Goal: Transaction & Acquisition: Book appointment/travel/reservation

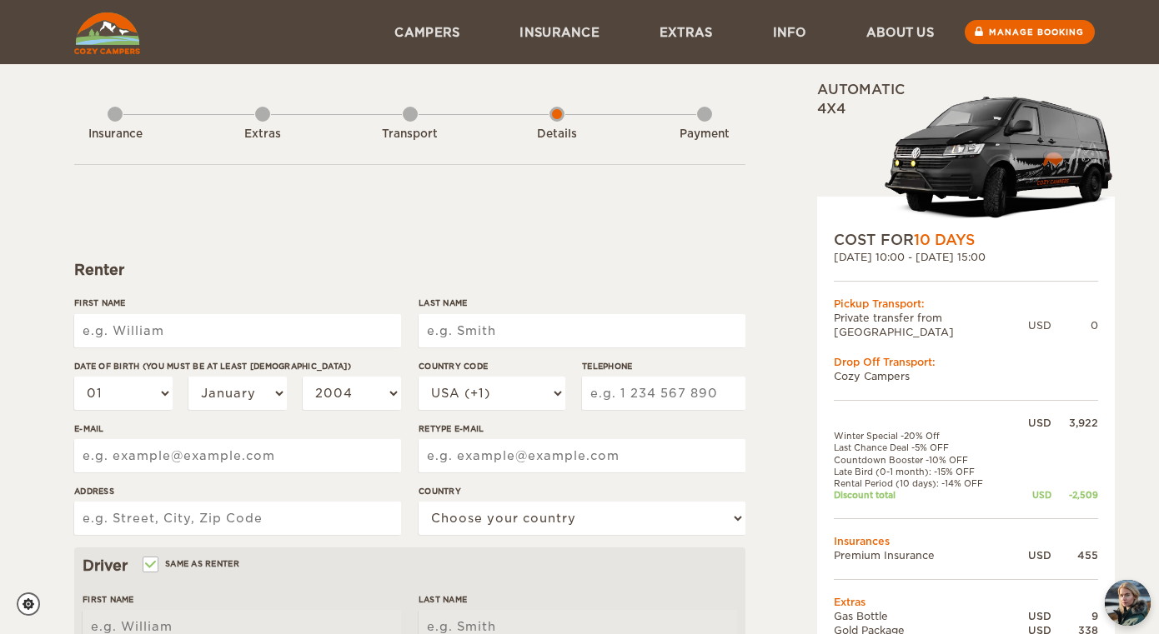
click at [208, 329] on input "First Name" at bounding box center [237, 330] width 327 height 33
type input "C"
type input "[PERSON_NAME]"
click at [482, 318] on input "Last Name" at bounding box center [581, 330] width 327 height 33
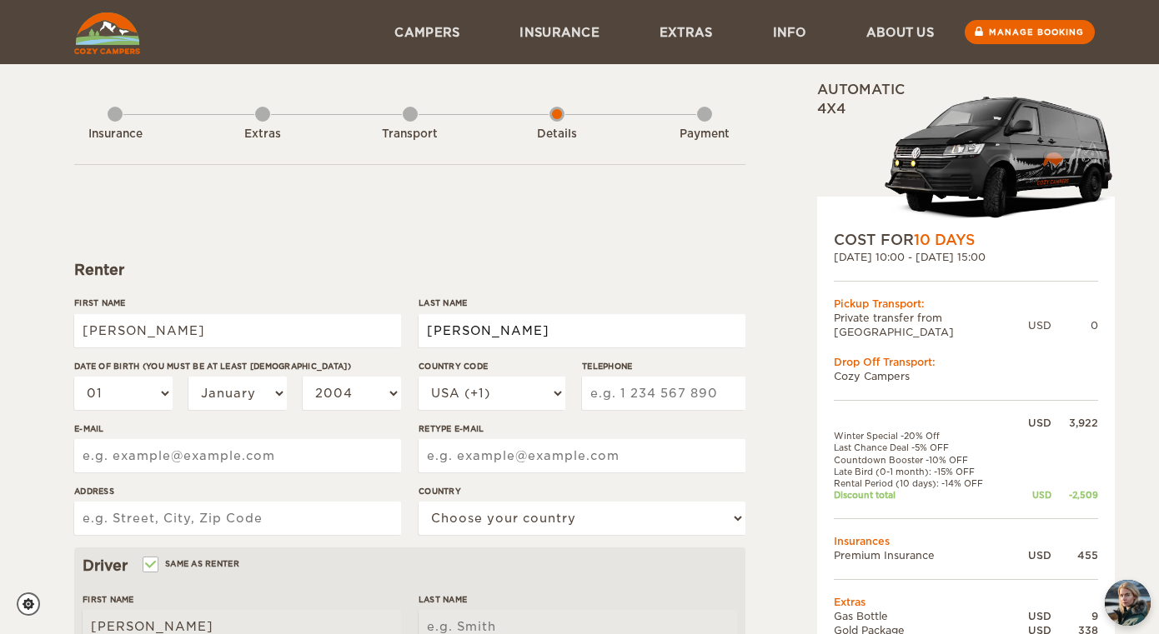
type input "[PERSON_NAME]"
click at [113, 380] on select "01 02 03 04 05 06 07 08 09 10 11 12 13 14 15 16 17 18 19 20 21 22 23 24 25 26 2…" at bounding box center [123, 393] width 98 height 33
select select "19"
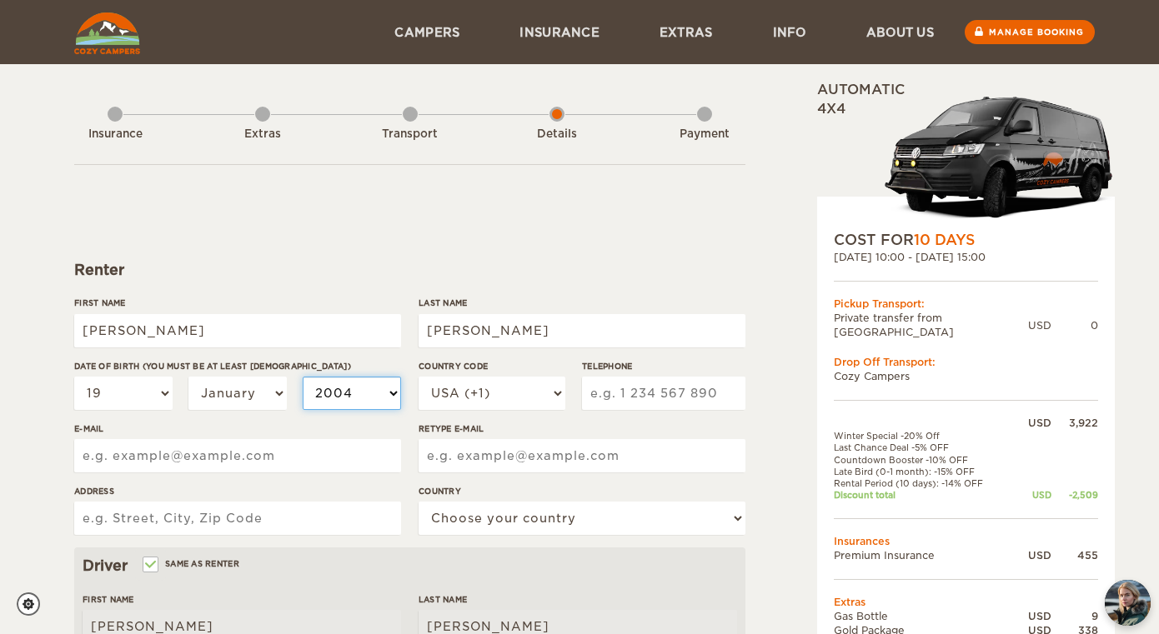
click at [366, 385] on select "2004 2003 2002 2001 2000 1999 1998 1997 1996 1995 1994 1993 1992 1991 1990 1989…" at bounding box center [352, 393] width 98 height 33
select select "1999"
click at [653, 390] on input "Telephone" at bounding box center [663, 393] width 163 height 33
type input "2074416067"
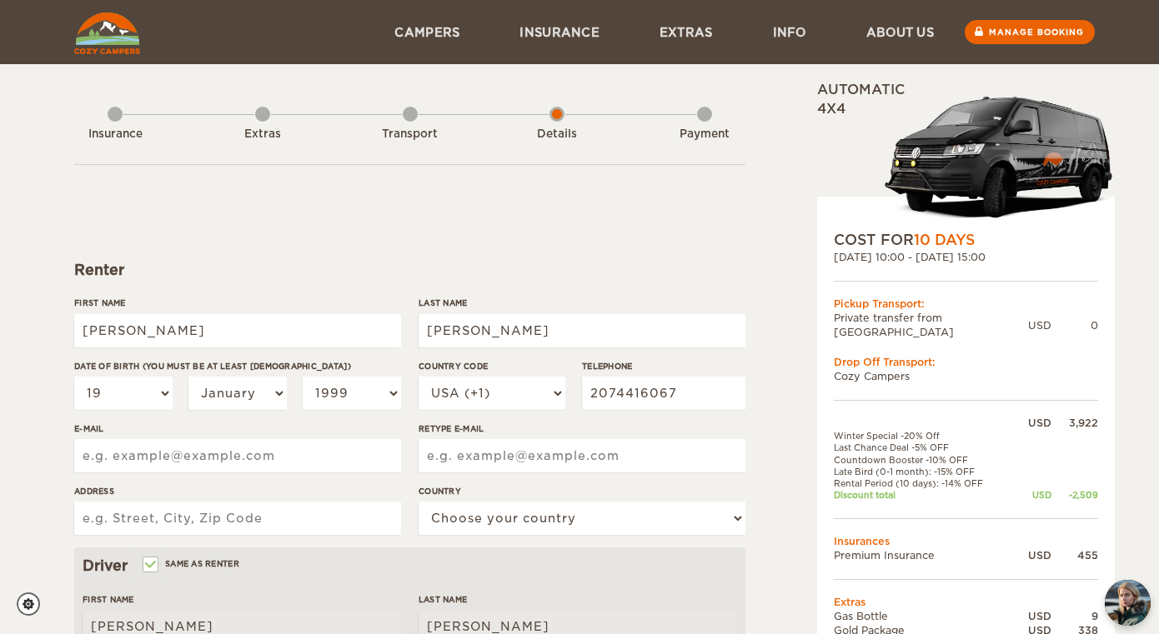
click at [219, 453] on input "E-mail" at bounding box center [237, 455] width 327 height 33
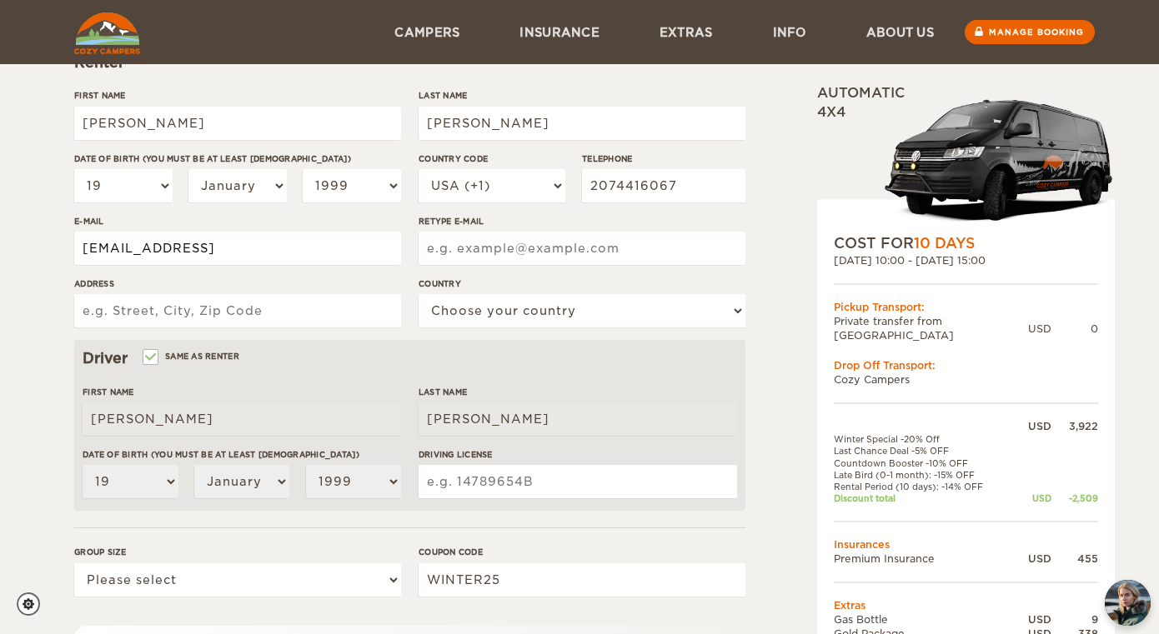
scroll to position [206, 0]
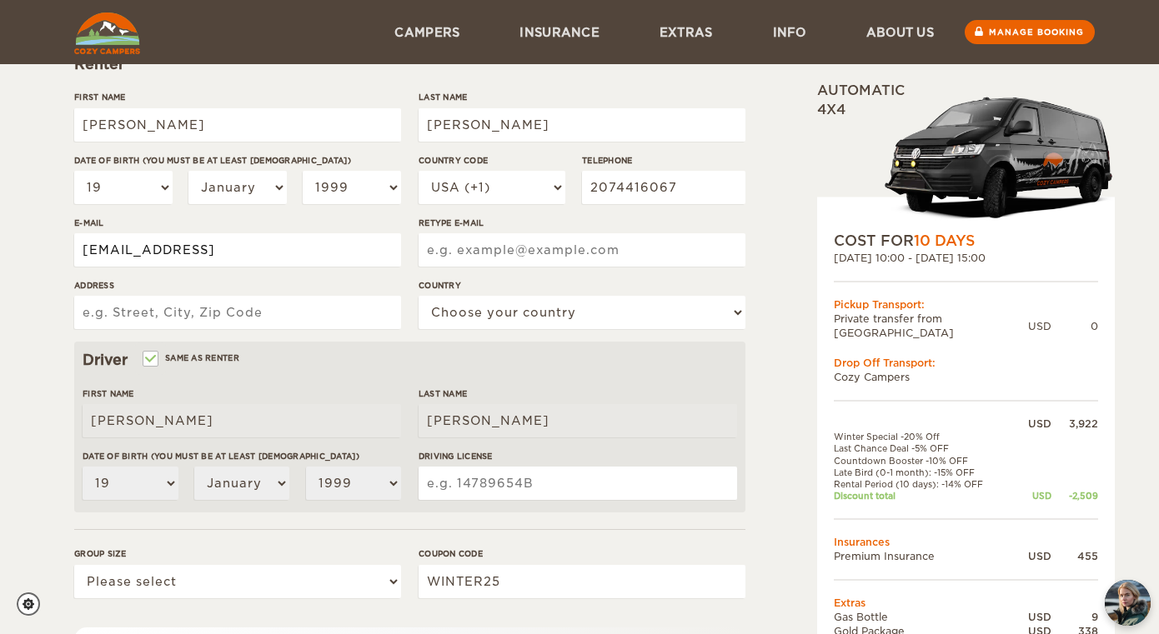
type input "[EMAIL_ADDRESS]"
click at [507, 256] on input "Retype E-mail" at bounding box center [581, 249] width 327 height 33
type input "[EMAIL_ADDRESS][DOMAIN_NAME]"
click at [193, 318] on input "Address" at bounding box center [237, 312] width 327 height 33
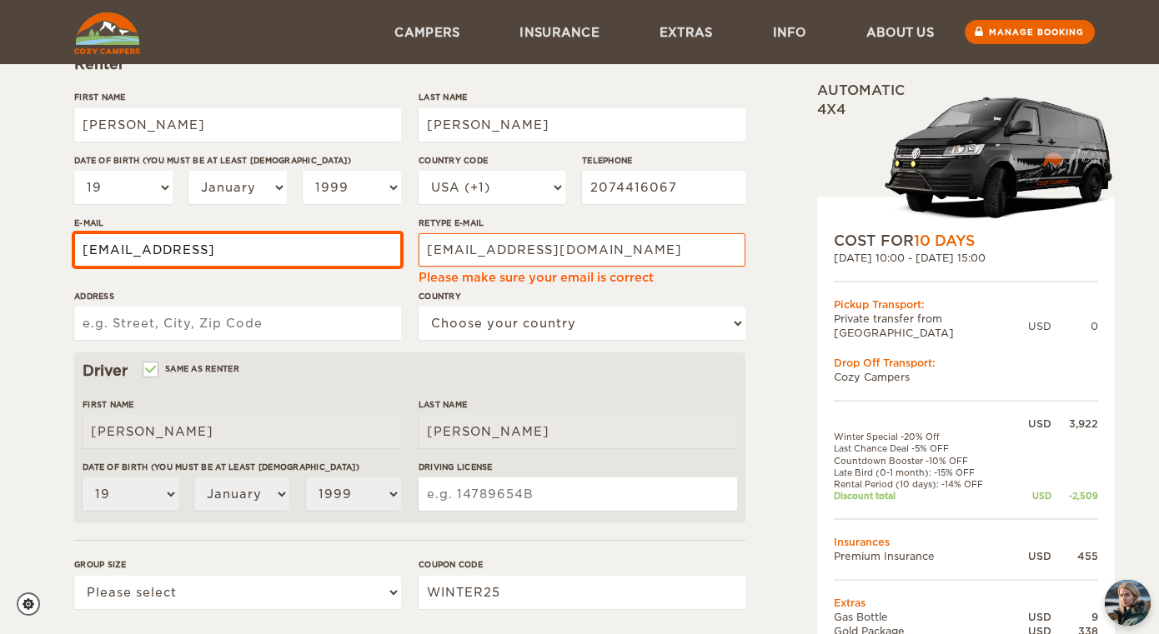
click at [239, 251] on input "[EMAIL_ADDRESS]" at bounding box center [237, 249] width 327 height 33
type input "[EMAIL_ADDRESS][DOMAIN_NAME]"
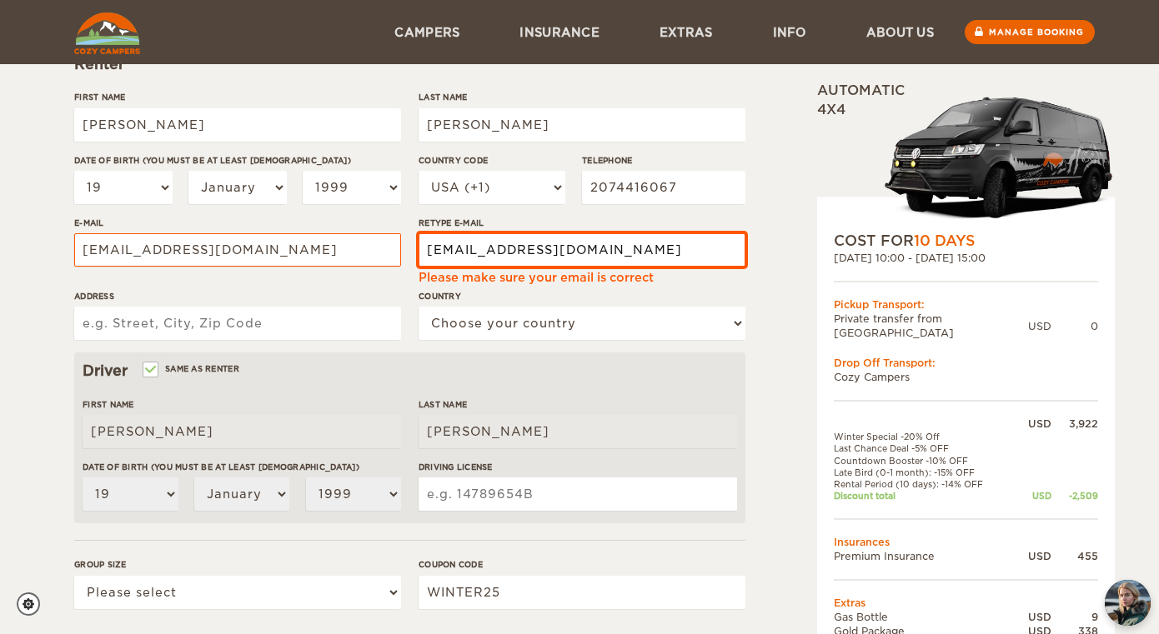
click at [619, 258] on input "[EMAIL_ADDRESS][DOMAIN_NAME]" at bounding box center [581, 249] width 327 height 33
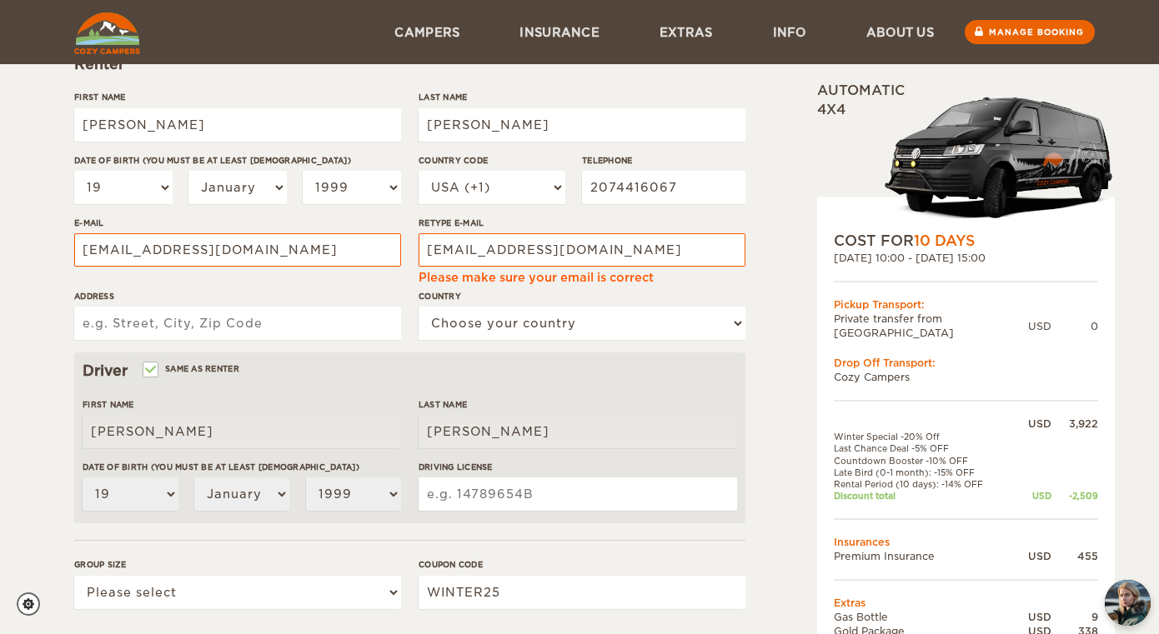
click at [284, 316] on input "Address" at bounding box center [237, 323] width 327 height 33
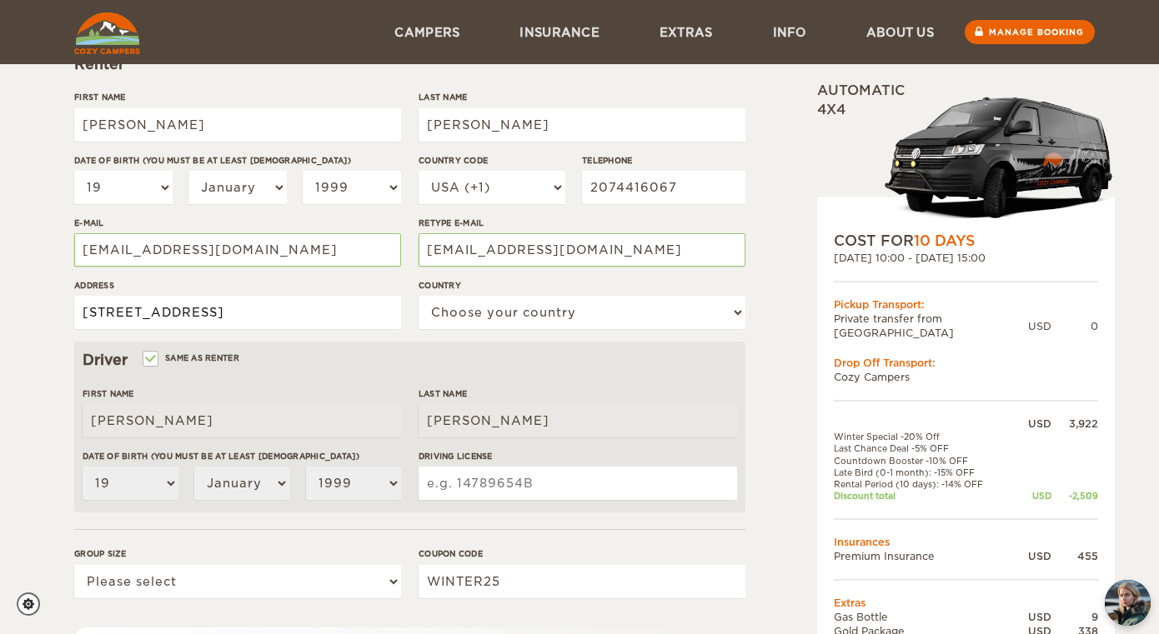
type input "[STREET_ADDRESS]"
click at [503, 309] on select "Choose your country [GEOGRAPHIC_DATA] [GEOGRAPHIC_DATA] [GEOGRAPHIC_DATA] [GEOG…" at bounding box center [581, 312] width 327 height 33
select select "222"
click at [328, 320] on input "[STREET_ADDRESS]" at bounding box center [237, 312] width 327 height 33
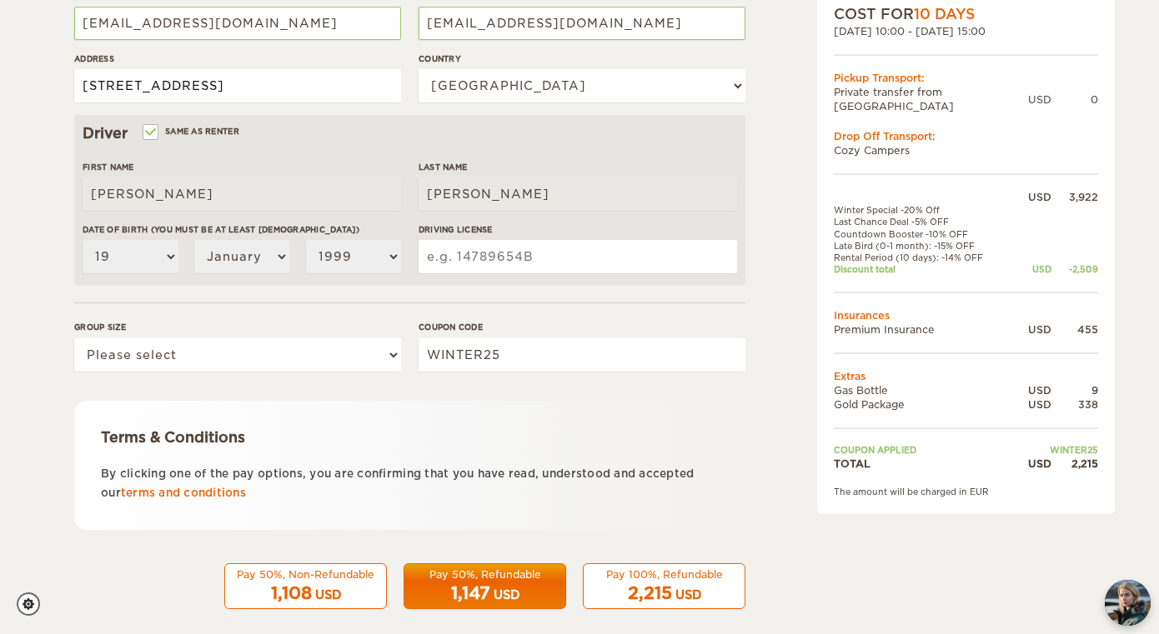
scroll to position [450, 0]
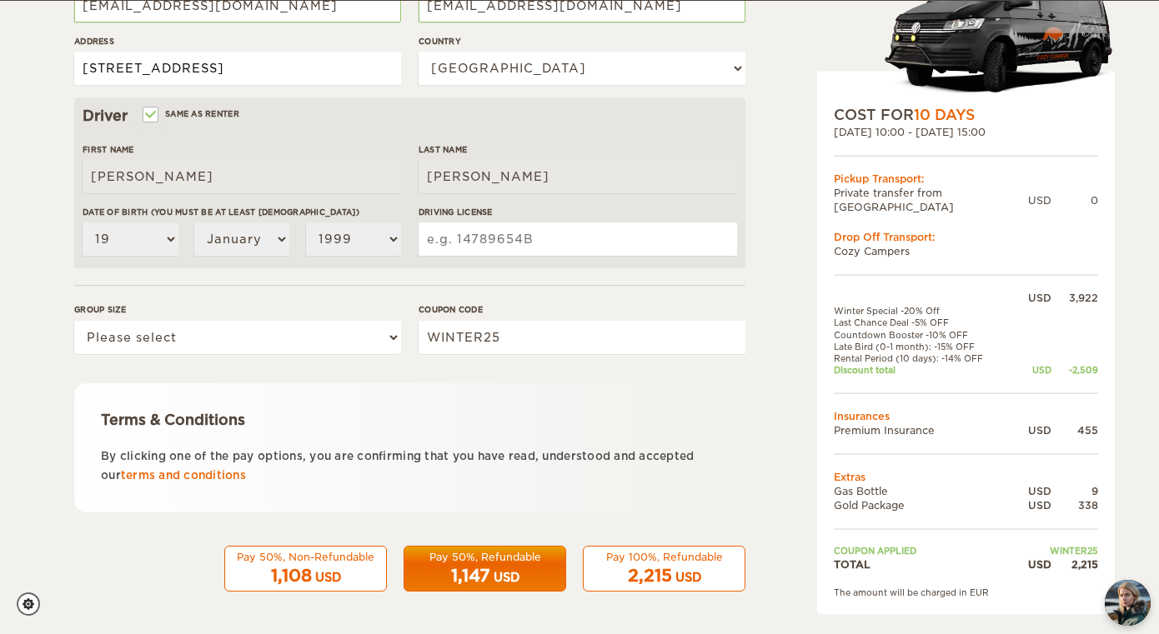
type input "[STREET_ADDRESS]"
click at [491, 251] on input "Driving License" at bounding box center [577, 239] width 318 height 33
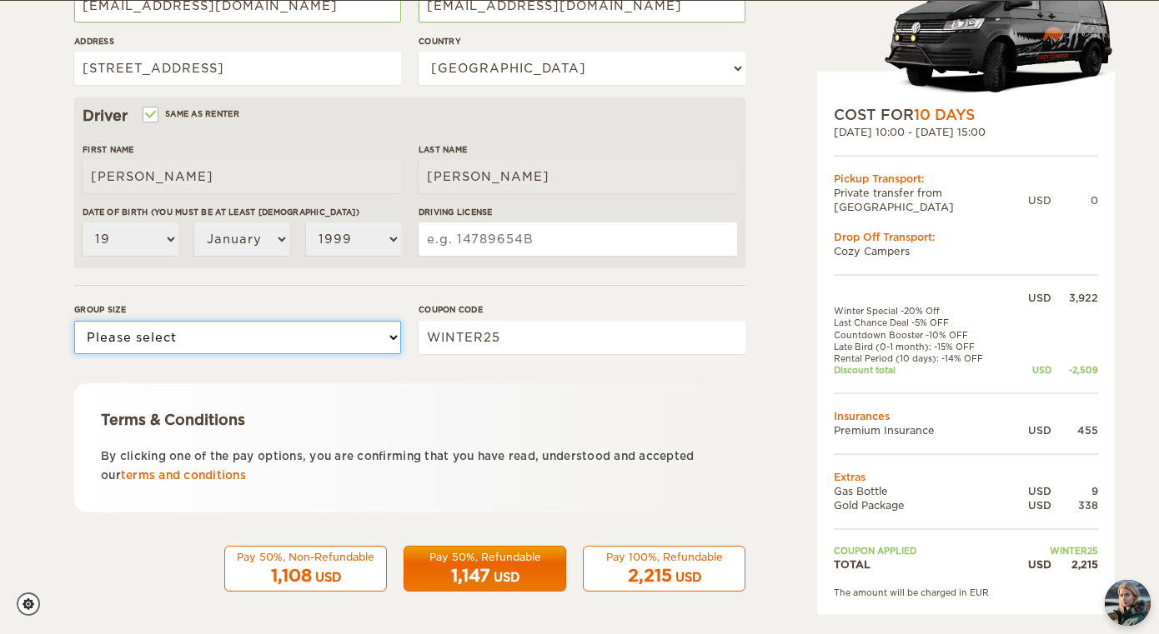
click at [311, 334] on select "Please select 1 2" at bounding box center [237, 337] width 327 height 33
select select "2"
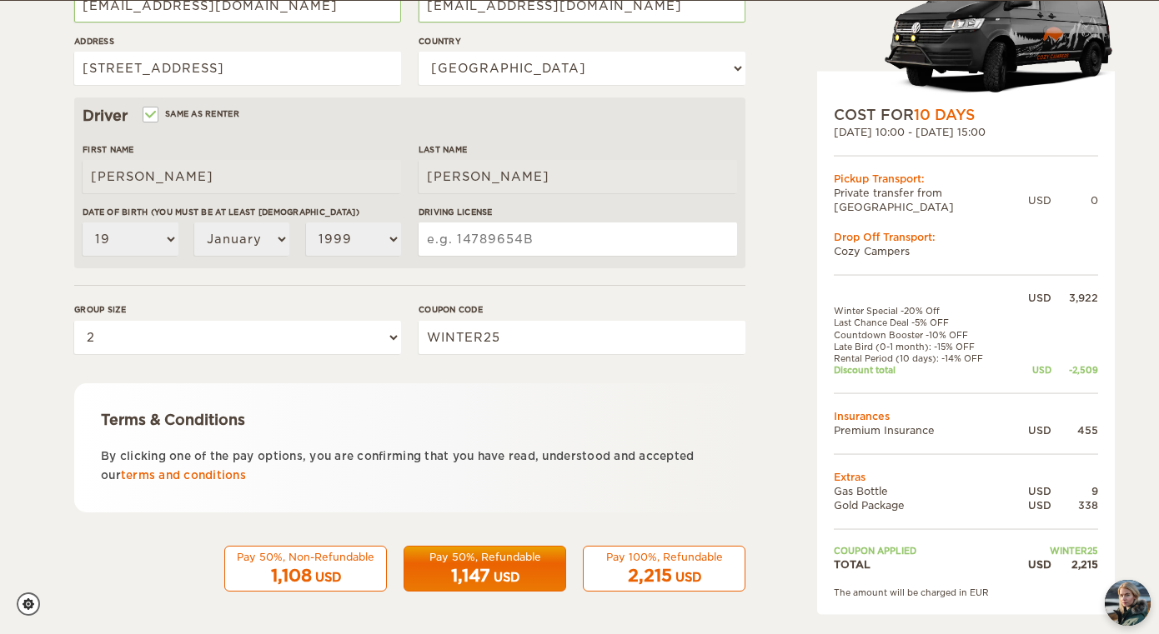
click at [492, 239] on input "Driving License" at bounding box center [577, 239] width 318 height 33
click at [365, 404] on div "Terms & Conditions By clicking one of the pay options, you are confirming that …" at bounding box center [409, 447] width 671 height 129
click at [637, 575] on span "2,215" at bounding box center [650, 576] width 44 height 20
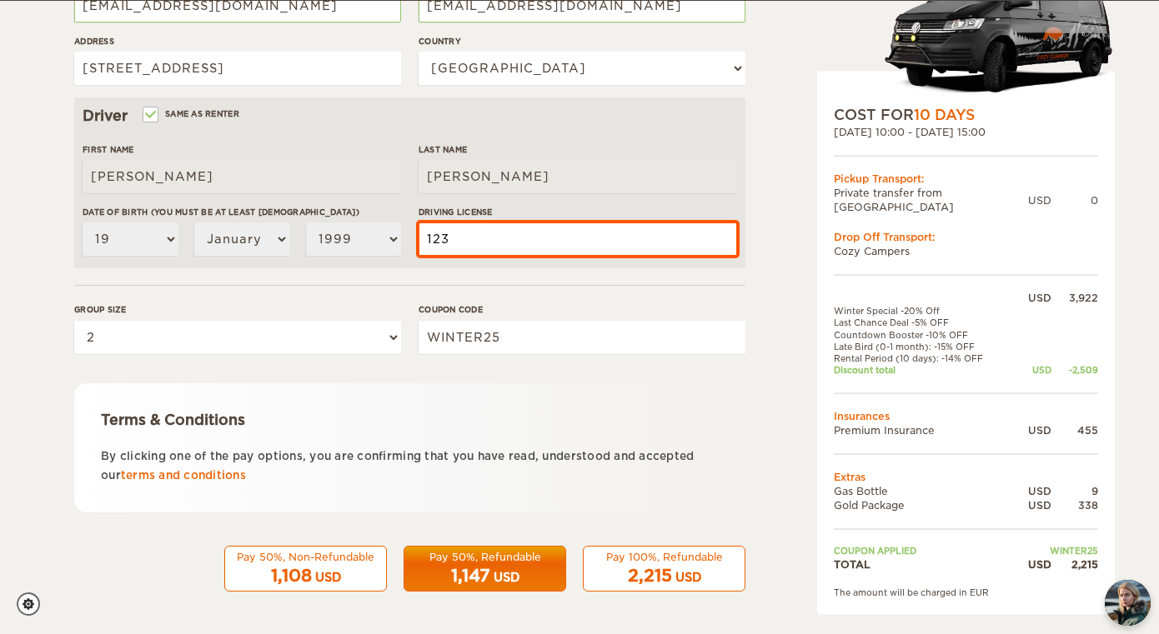
type input "123"
click at [630, 574] on span "2,215" at bounding box center [650, 576] width 44 height 20
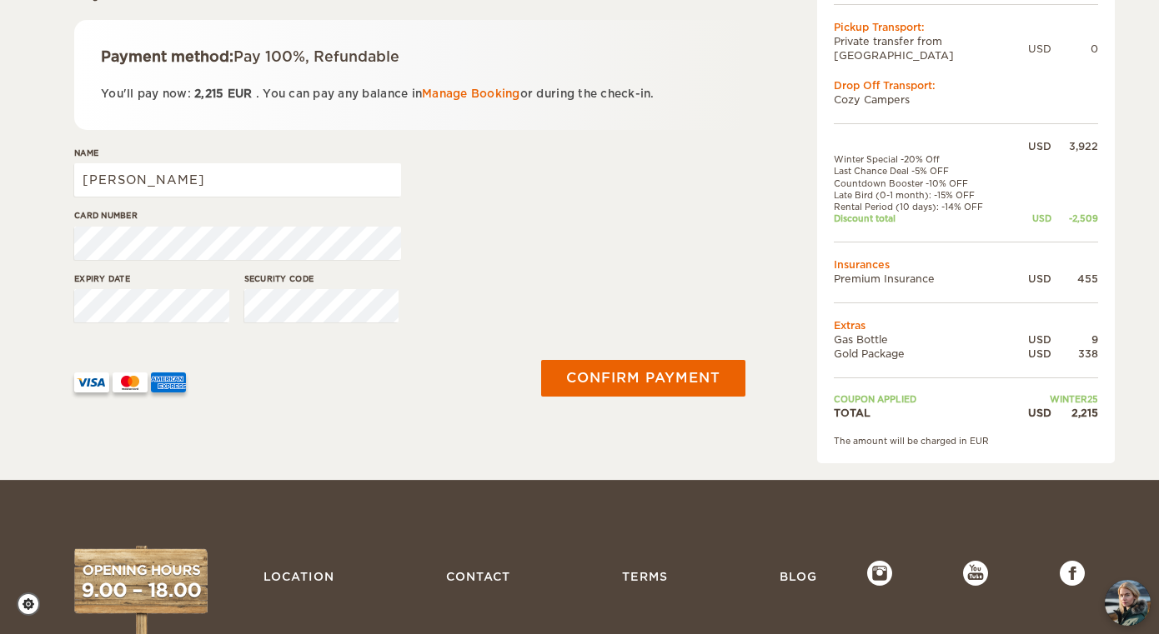
scroll to position [280, 0]
